Goal: Task Accomplishment & Management: Use online tool/utility

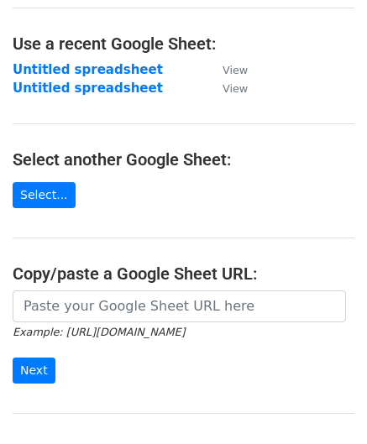
scroll to position [239, 0]
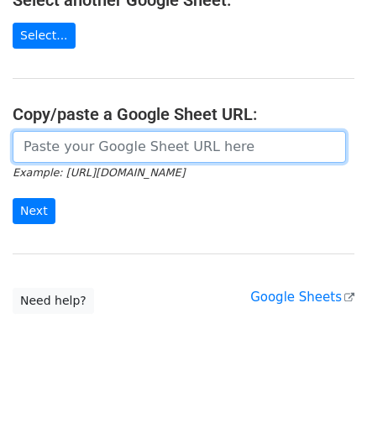
drag, startPoint x: 76, startPoint y: 143, endPoint x: 84, endPoint y: 109, distance: 34.6
click at [76, 143] on input "url" at bounding box center [180, 147] width 334 height 32
paste input "[URL][DOMAIN_NAME]"
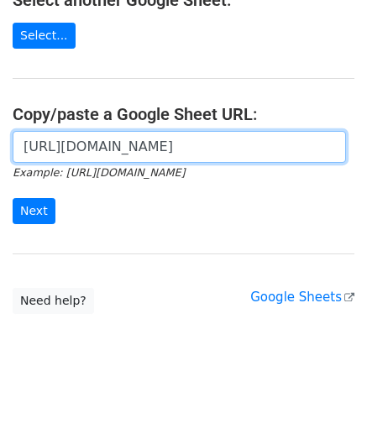
scroll to position [0, 366]
type input "[URL][DOMAIN_NAME]"
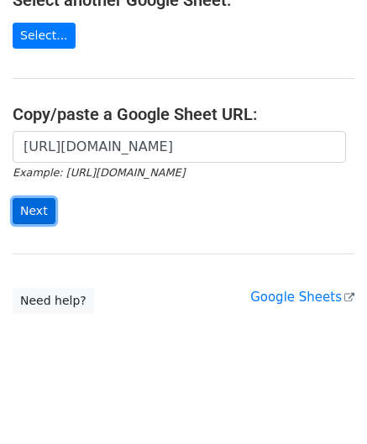
click at [38, 198] on input "Next" at bounding box center [34, 211] width 43 height 26
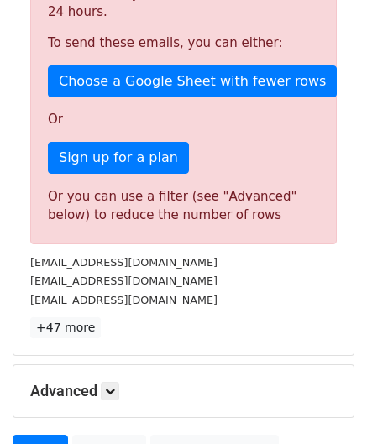
scroll to position [567, 0]
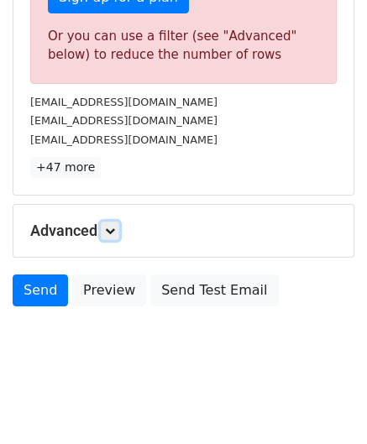
drag, startPoint x: 118, startPoint y: 225, endPoint x: 129, endPoint y: 238, distance: 16.7
click at [115, 226] on icon at bounding box center [110, 231] width 10 height 10
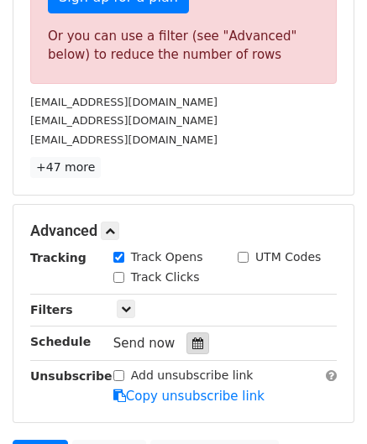
click at [192, 338] on icon at bounding box center [197, 344] width 11 height 12
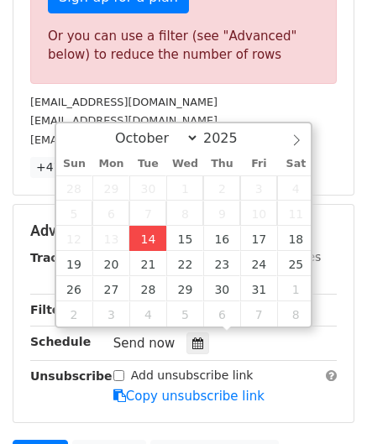
type input "[DATE] 12:00"
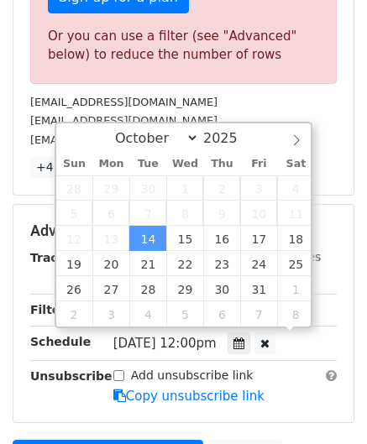
scroll to position [0, 0]
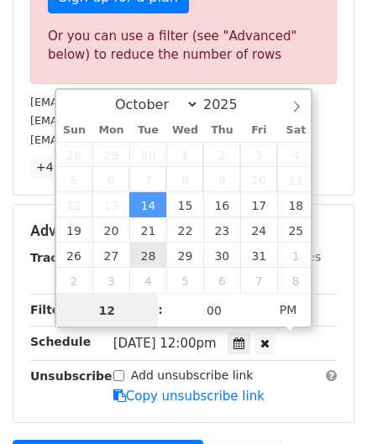
paste input "4"
type input "4"
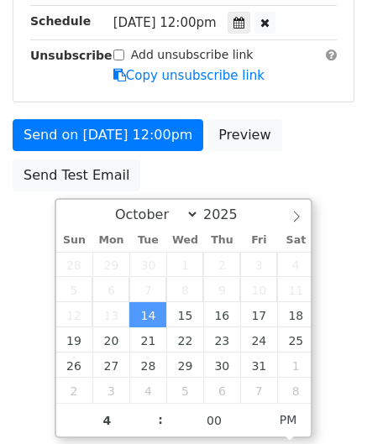
type input "[DATE] 16:00"
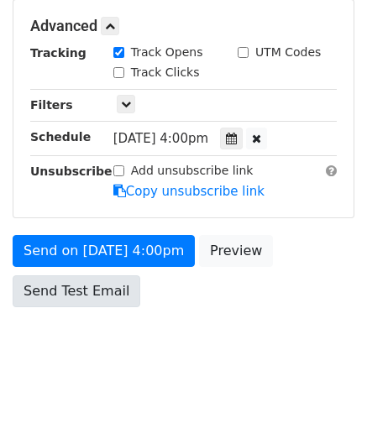
scroll to position [770, 0]
